Goal: Task Accomplishment & Management: Complete application form

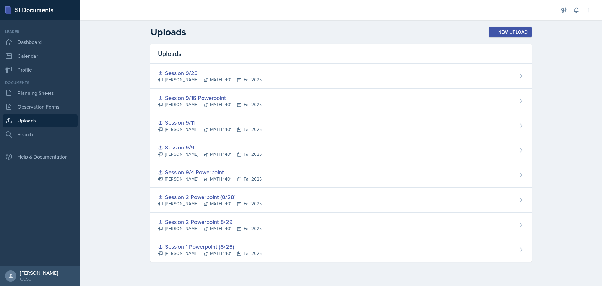
click at [519, 34] on div "New Upload" at bounding box center [510, 31] width 35 height 5
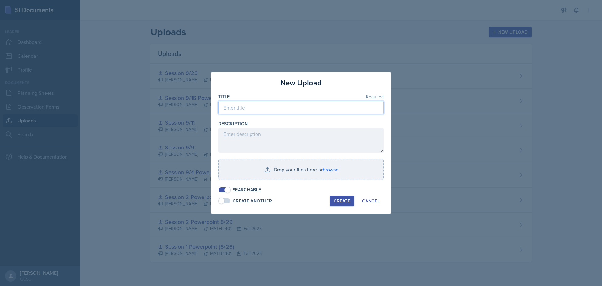
click at [280, 102] on input at bounding box center [300, 107] width 165 height 13
type input "Session 9/25"
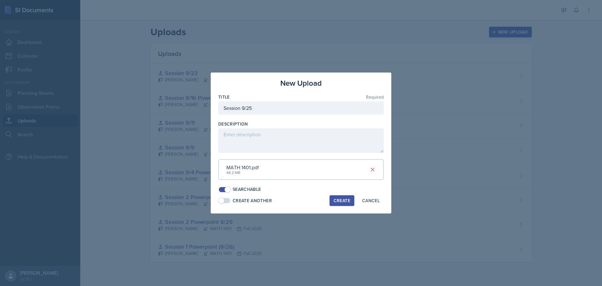
click at [349, 204] on button "Create" at bounding box center [341, 200] width 25 height 11
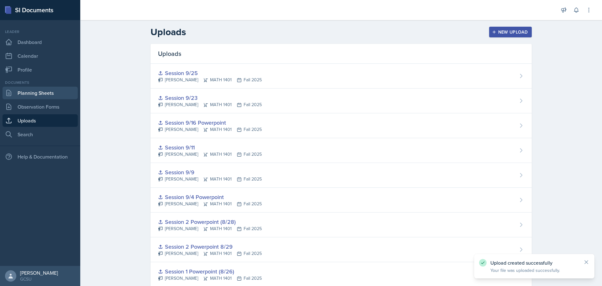
click at [30, 90] on link "Planning Sheets" at bounding box center [40, 93] width 75 height 13
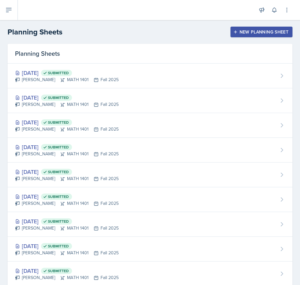
click at [248, 31] on div "New Planning Sheet" at bounding box center [262, 31] width 54 height 5
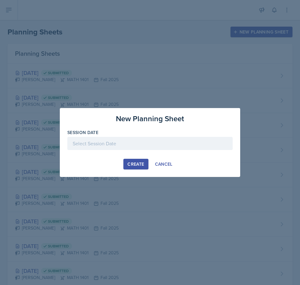
click at [97, 144] on div at bounding box center [149, 143] width 165 height 13
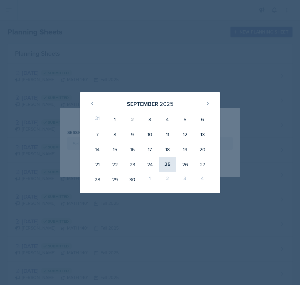
click at [171, 162] on div "25" at bounding box center [168, 164] width 18 height 15
type input "[DATE]"
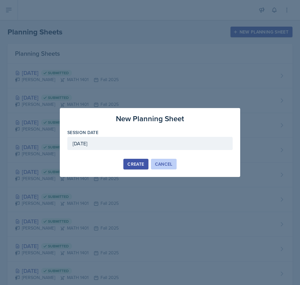
click at [154, 161] on button "Cancel" at bounding box center [164, 164] width 26 height 11
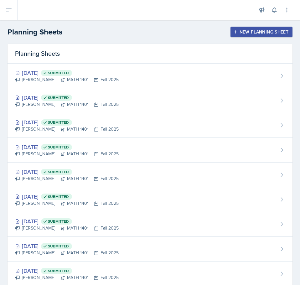
click at [244, 35] on button "New Planning Sheet" at bounding box center [262, 32] width 62 height 11
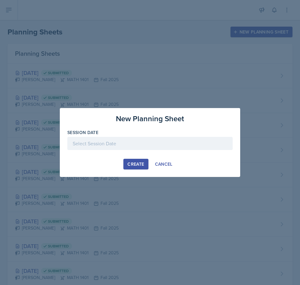
click at [136, 159] on div "New Planning Sheet Session Date [DATE] 31 1 2 3 4 5 6 7 8 9 10 11 12 13 14 15 1…" at bounding box center [150, 142] width 181 height 69
click at [136, 160] on button "Create" at bounding box center [135, 164] width 25 height 11
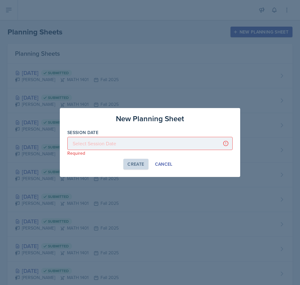
click at [113, 142] on div at bounding box center [149, 143] width 165 height 13
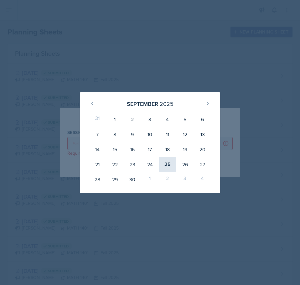
click at [171, 161] on div "25" at bounding box center [168, 164] width 18 height 15
type input "[DATE]"
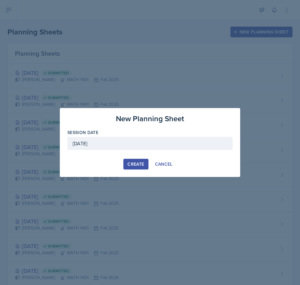
click at [135, 168] on button "Create" at bounding box center [135, 164] width 25 height 11
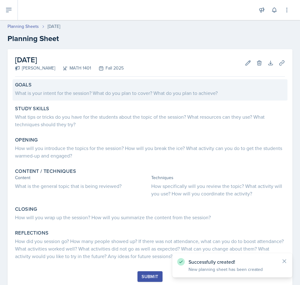
click at [94, 89] on div "What is your intent for the session? What do you plan to cover? What do you pla…" at bounding box center [150, 93] width 270 height 8
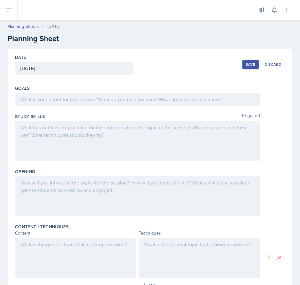
click at [91, 92] on div "Goals" at bounding box center [150, 97] width 270 height 28
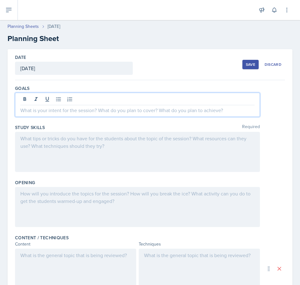
click at [108, 102] on div at bounding box center [137, 105] width 245 height 24
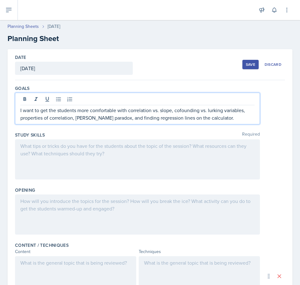
click at [68, 159] on div at bounding box center [137, 159] width 245 height 40
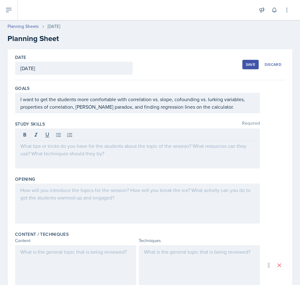
click at [98, 150] on div at bounding box center [137, 148] width 245 height 40
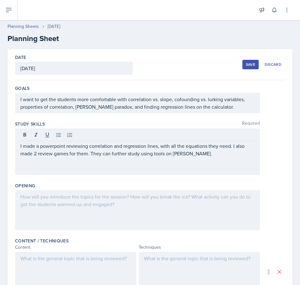
click at [75, 192] on div at bounding box center [137, 210] width 245 height 40
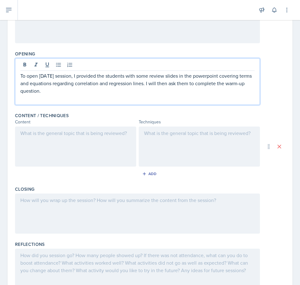
click at [66, 157] on div at bounding box center [75, 147] width 121 height 40
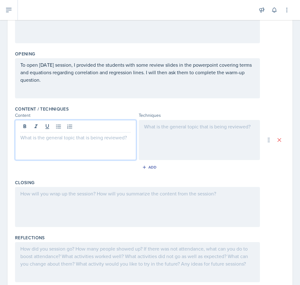
scroll to position [136, 0]
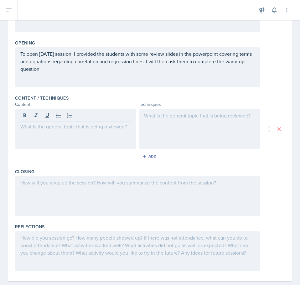
click at [66, 129] on p at bounding box center [75, 127] width 111 height 8
click at [173, 130] on div at bounding box center [199, 129] width 121 height 40
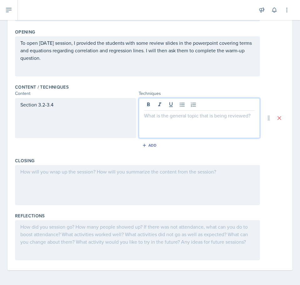
paste div
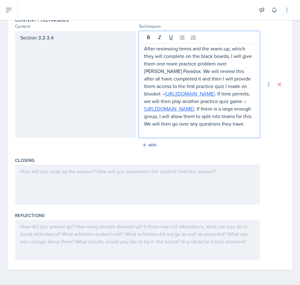
scroll to position [229, 0]
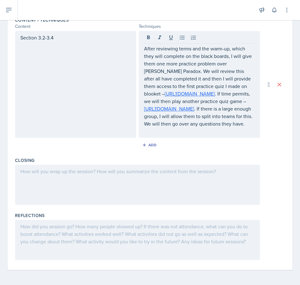
click at [81, 184] on div at bounding box center [137, 185] width 245 height 40
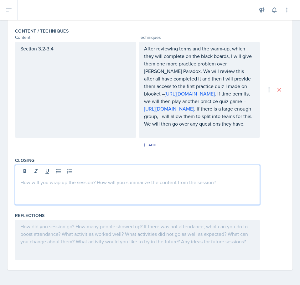
scroll to position [218, 0]
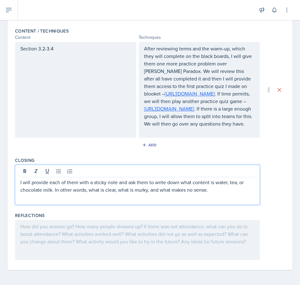
click at [81, 223] on div at bounding box center [137, 240] width 245 height 40
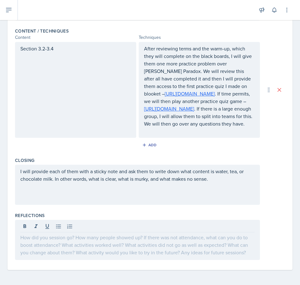
click at [70, 242] on div at bounding box center [137, 240] width 245 height 40
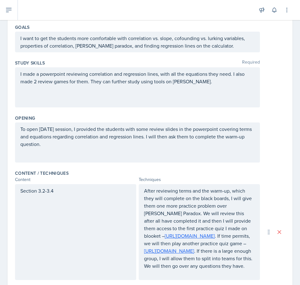
scroll to position [0, 0]
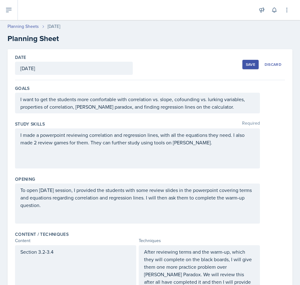
click at [246, 62] on div "Save" at bounding box center [250, 64] width 9 height 5
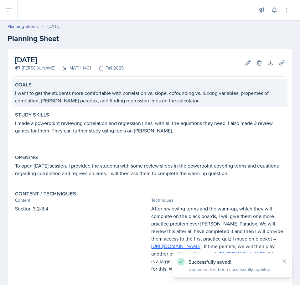
scroll to position [134, 0]
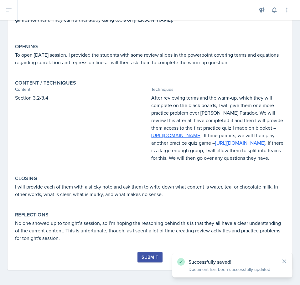
click at [143, 257] on div "Submit" at bounding box center [150, 257] width 17 height 5
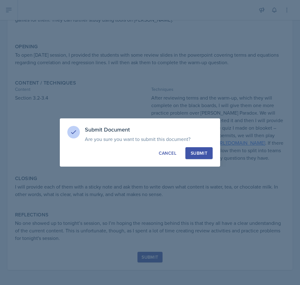
click at [199, 151] on div "Submit" at bounding box center [199, 153] width 17 height 6
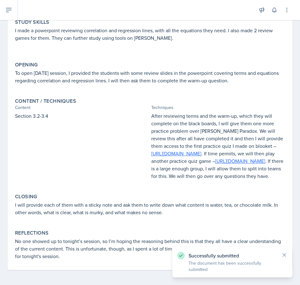
scroll to position [115, 0]
